Goal: Obtain resource: Download file/media

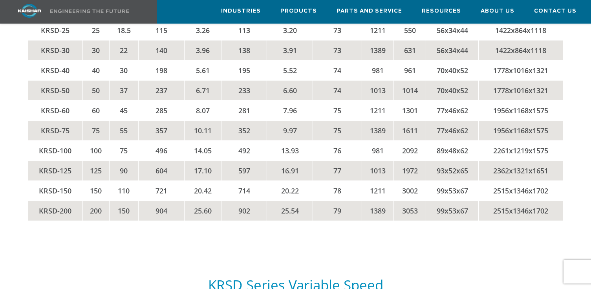
scroll to position [1285, 0]
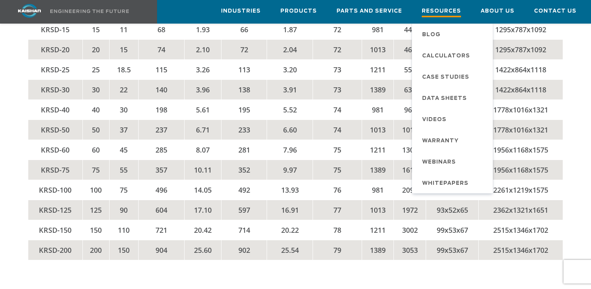
click at [441, 11] on span "Resources" at bounding box center [441, 12] width 39 height 11
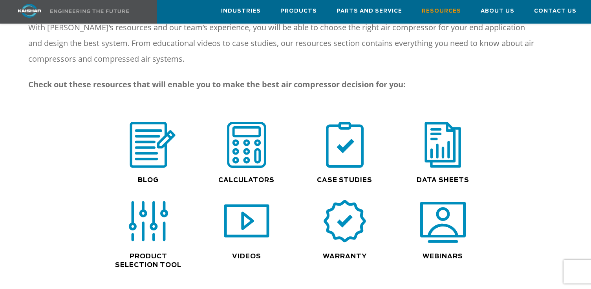
scroll to position [589, 0]
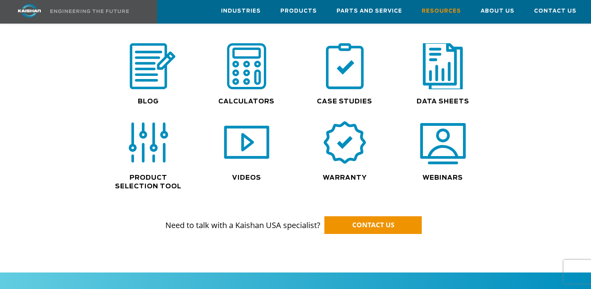
click at [448, 59] on img at bounding box center [443, 66] width 50 height 51
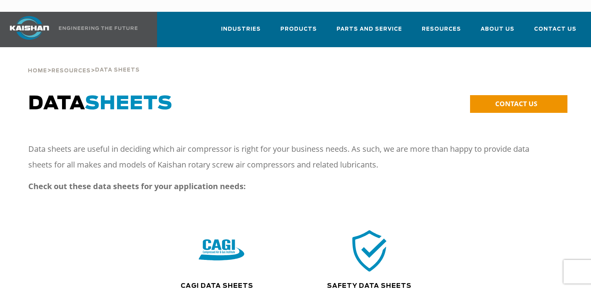
scroll to position [79, 0]
